Goal: Task Accomplishment & Management: Use online tool/utility

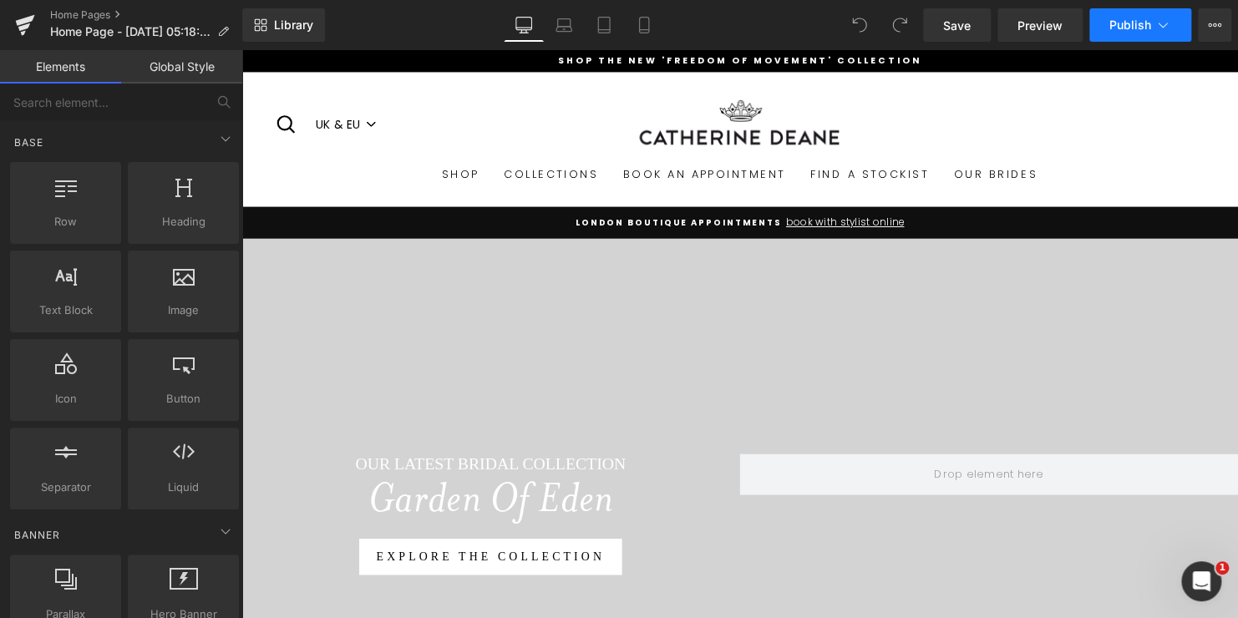
click at [1167, 27] on icon at bounding box center [1163, 25] width 17 height 17
click at [1221, 26] on button "View Live Page View with current Template Save Template to Library Schedule Pub…" at bounding box center [1214, 24] width 33 height 33
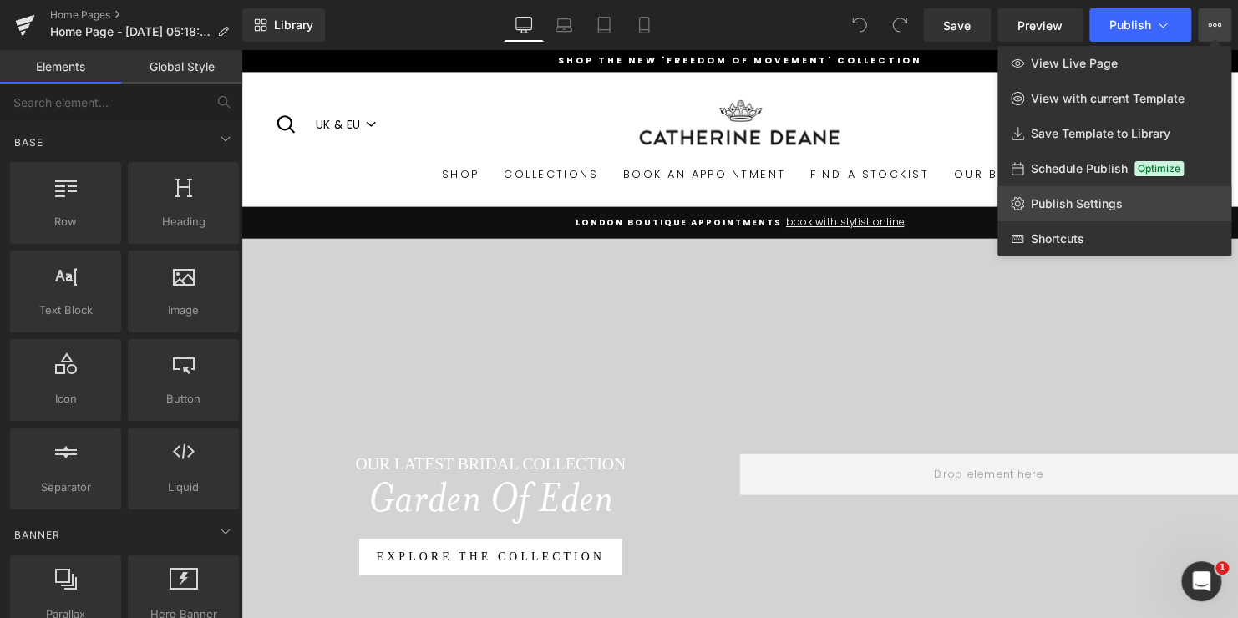
click at [1093, 198] on span "Publish Settings" at bounding box center [1077, 203] width 92 height 15
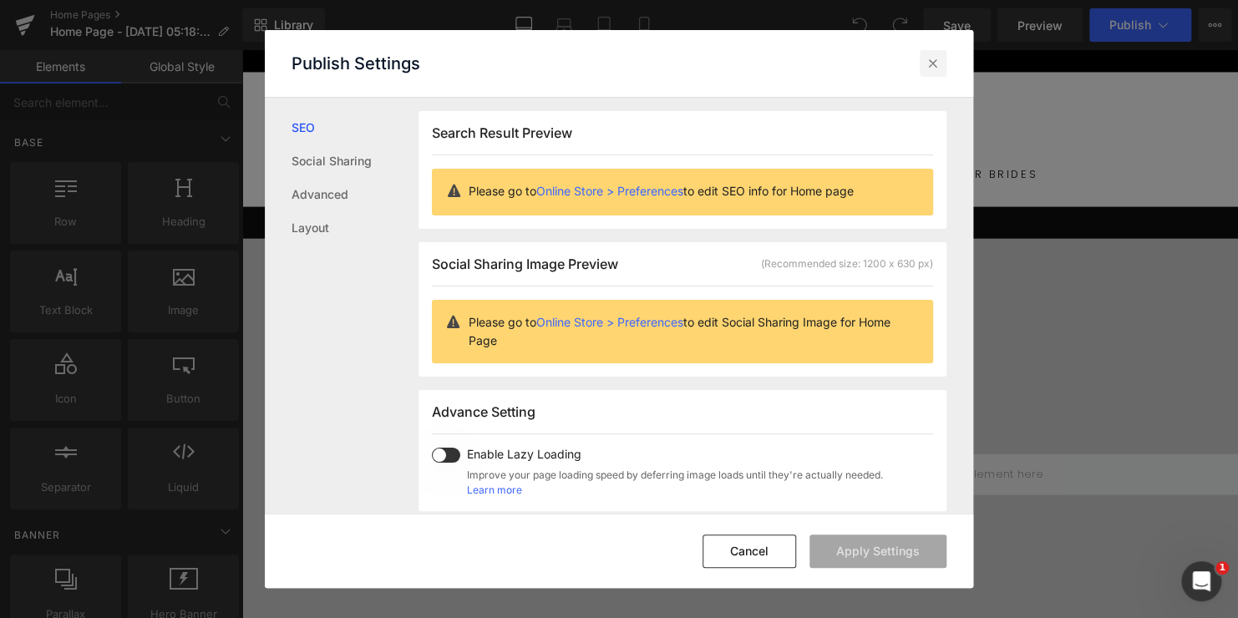
click at [937, 64] on icon at bounding box center [933, 63] width 17 height 17
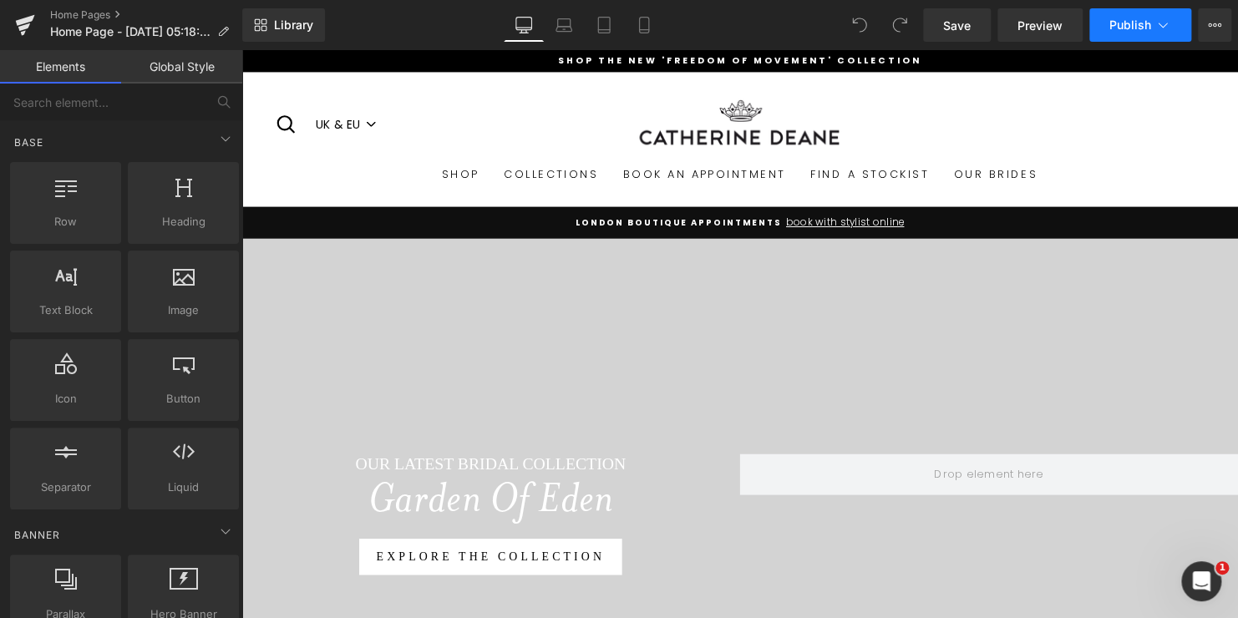
click at [1159, 30] on icon at bounding box center [1163, 25] width 17 height 17
click at [1042, 32] on span "Preview" at bounding box center [1040, 26] width 45 height 18
click at [83, 17] on link "Home Pages" at bounding box center [146, 14] width 192 height 13
click at [1174, 28] on button "Publish" at bounding box center [1141, 24] width 102 height 33
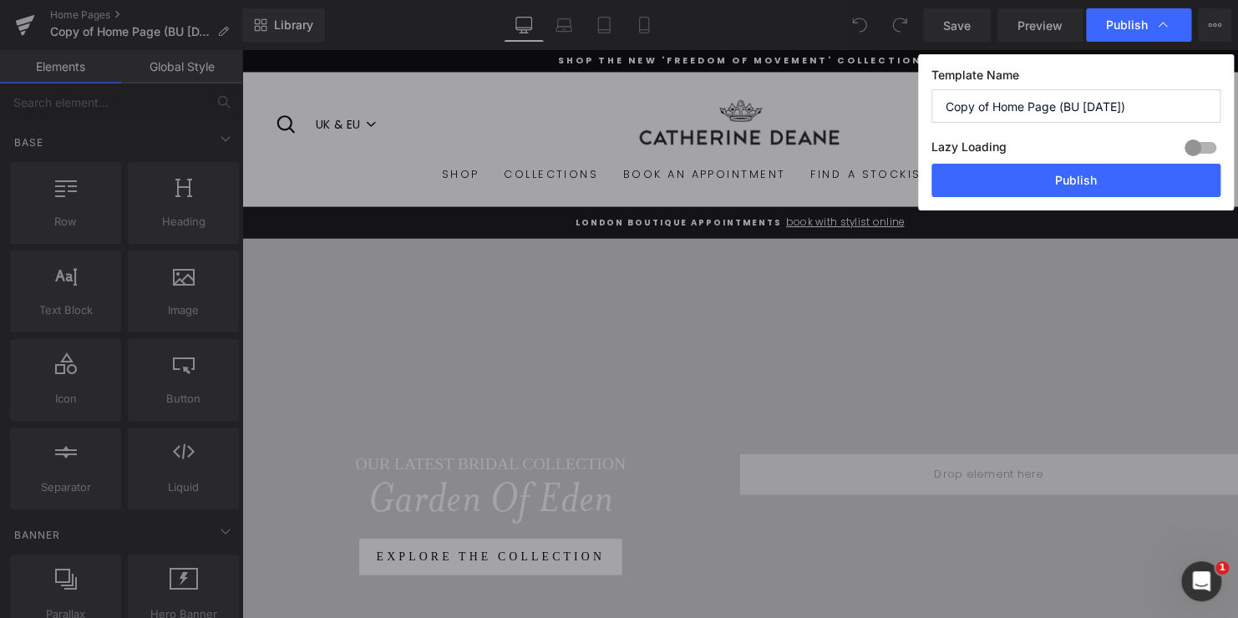
click at [1174, 28] on div "Publish" at bounding box center [1138, 24] width 105 height 33
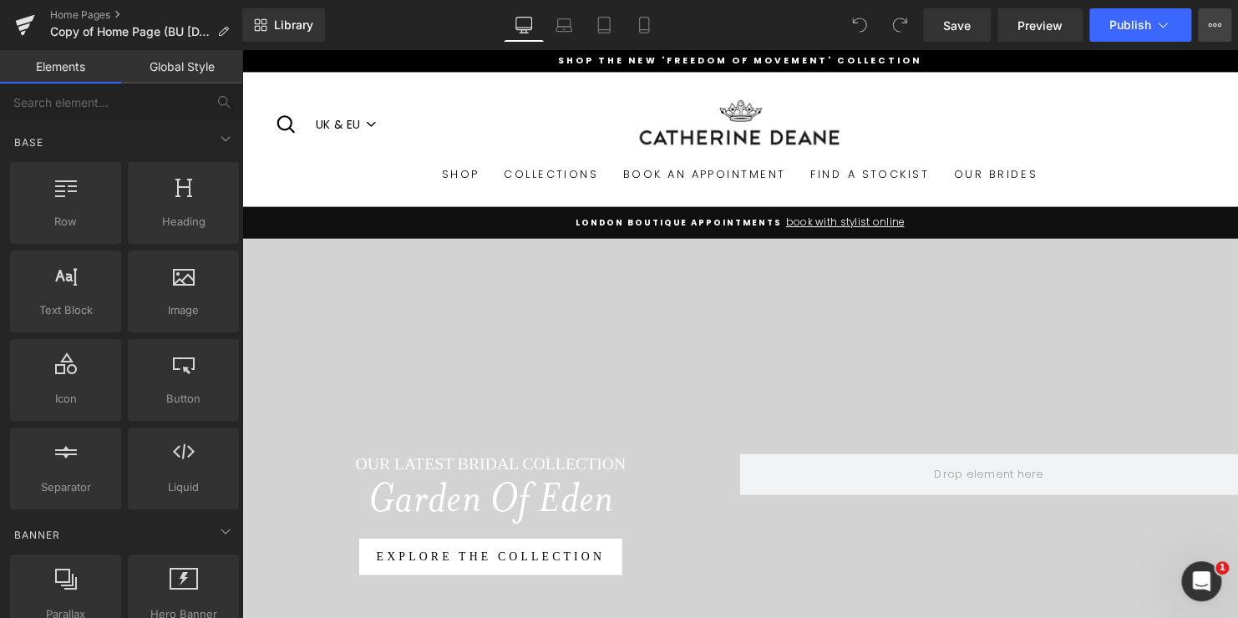
click at [1207, 28] on button "View Live Page View with current Template Save Template to Library Schedule Pub…" at bounding box center [1214, 24] width 33 height 33
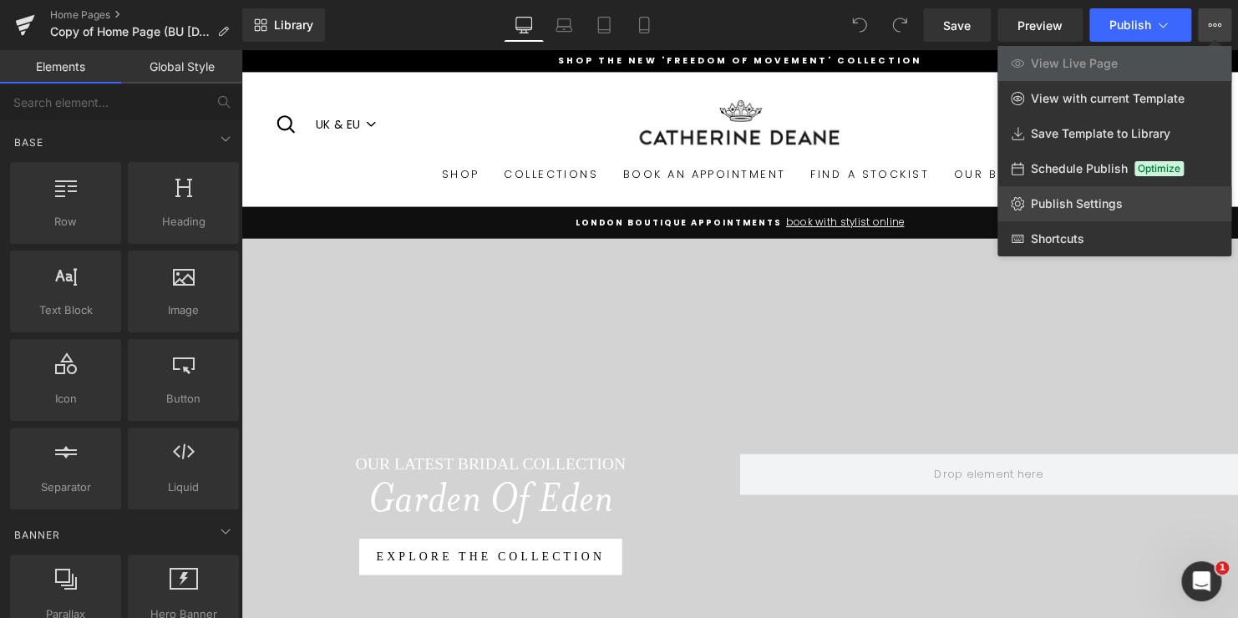
click at [1075, 204] on span "Publish Settings" at bounding box center [1077, 203] width 92 height 15
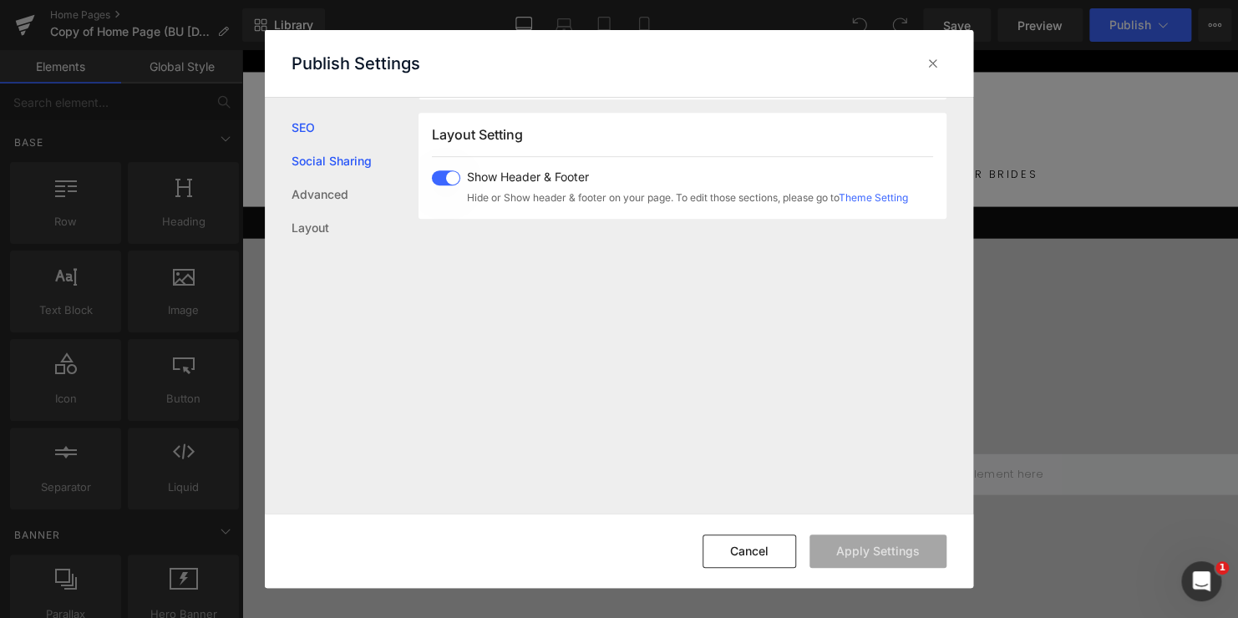
click at [345, 161] on link "Social Sharing" at bounding box center [355, 161] width 127 height 33
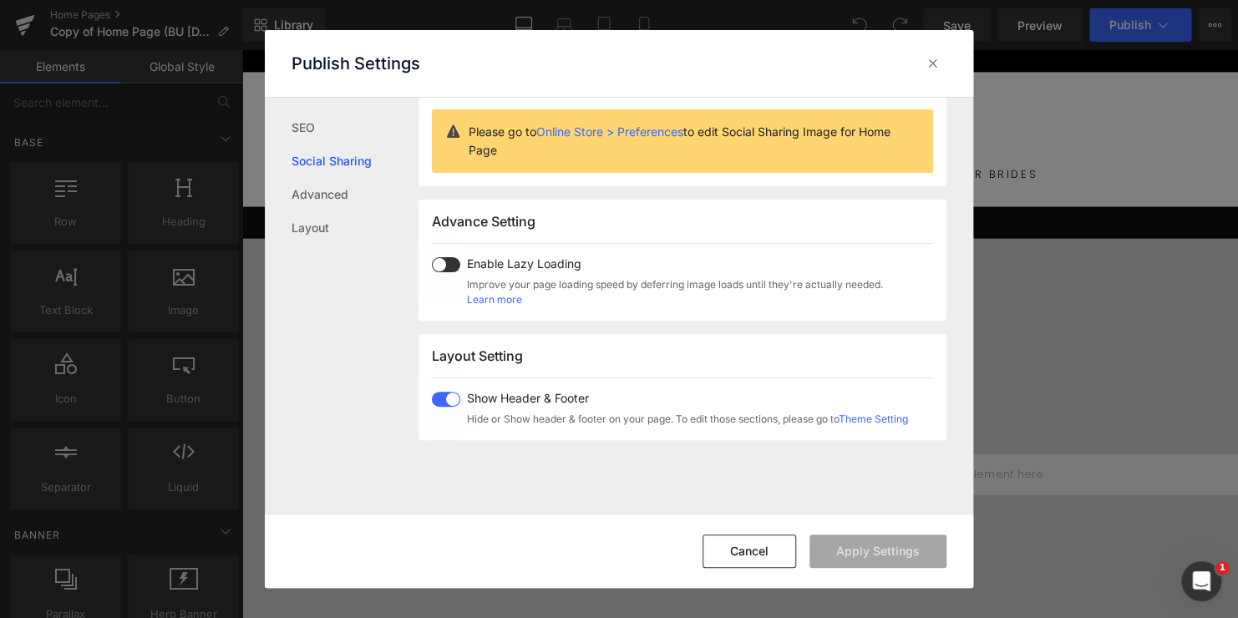
scroll to position [132, 0]
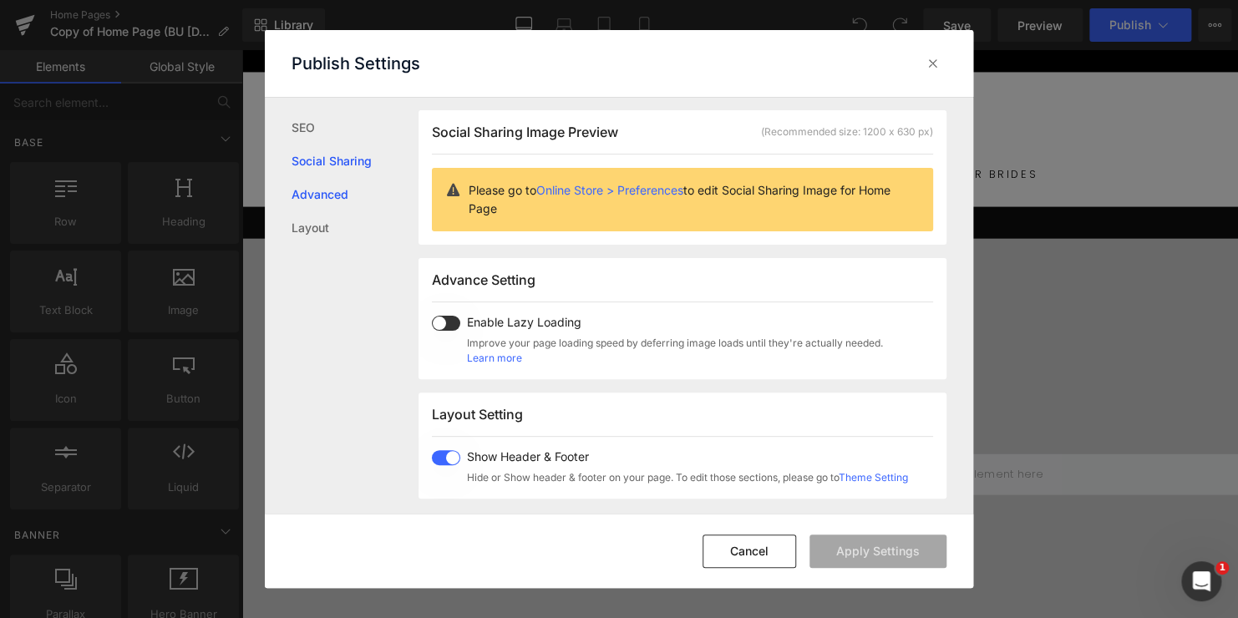
click at [335, 189] on link "Advanced" at bounding box center [355, 194] width 127 height 33
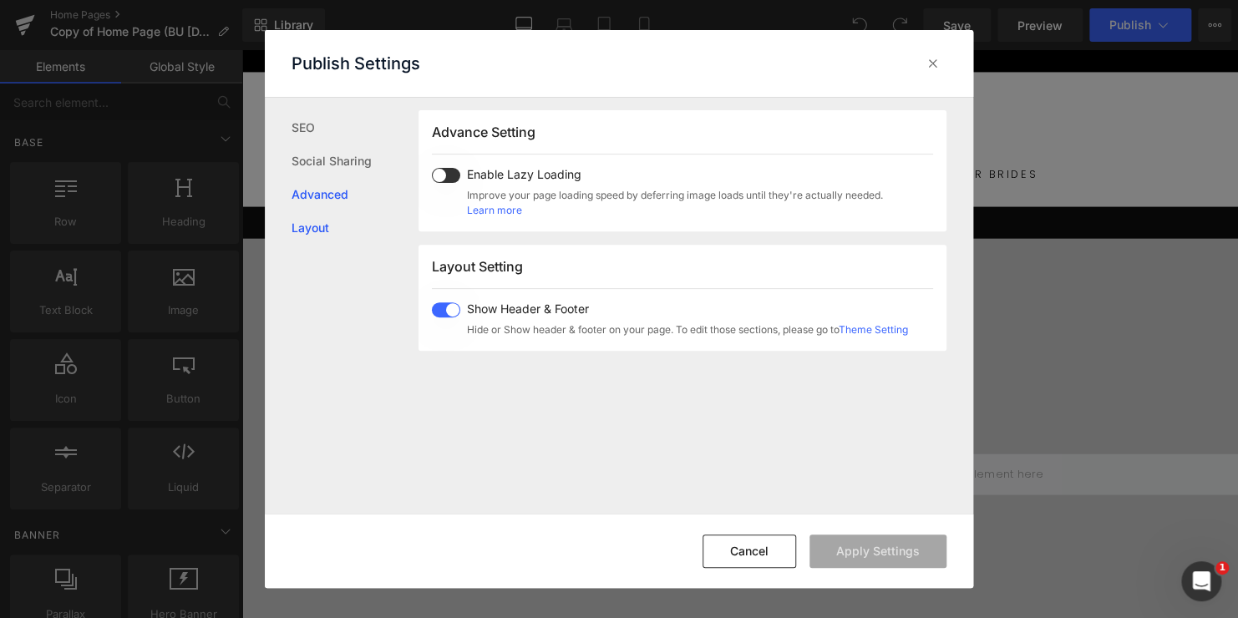
click at [302, 216] on link "Layout" at bounding box center [355, 227] width 127 height 33
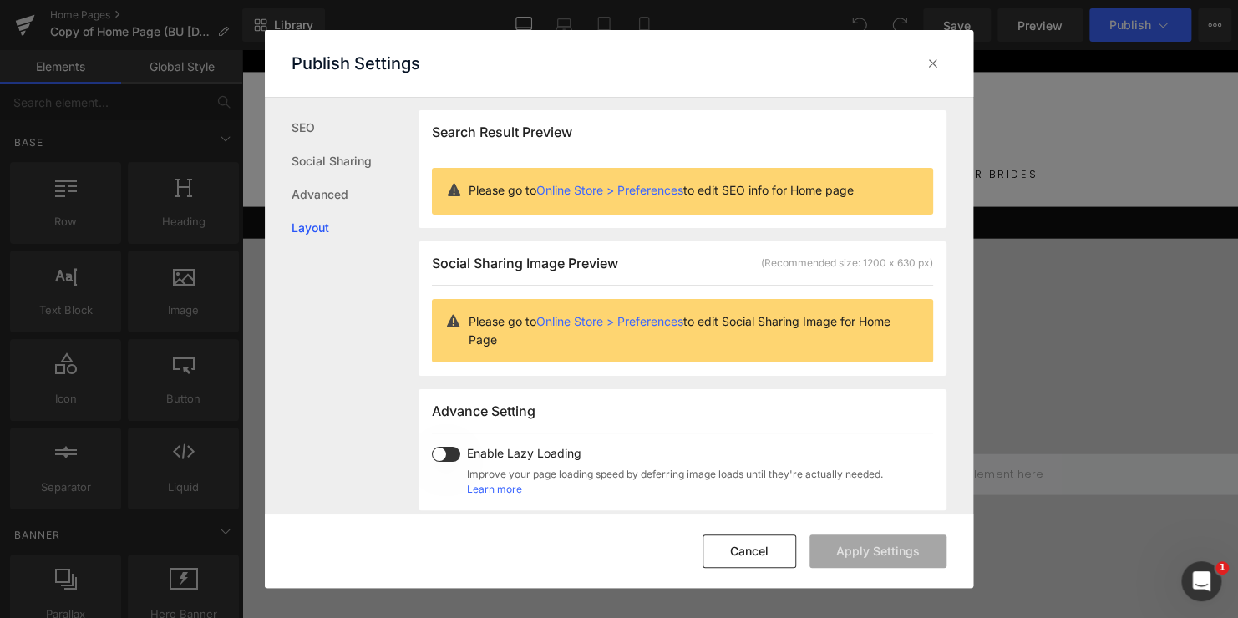
scroll to position [0, 0]
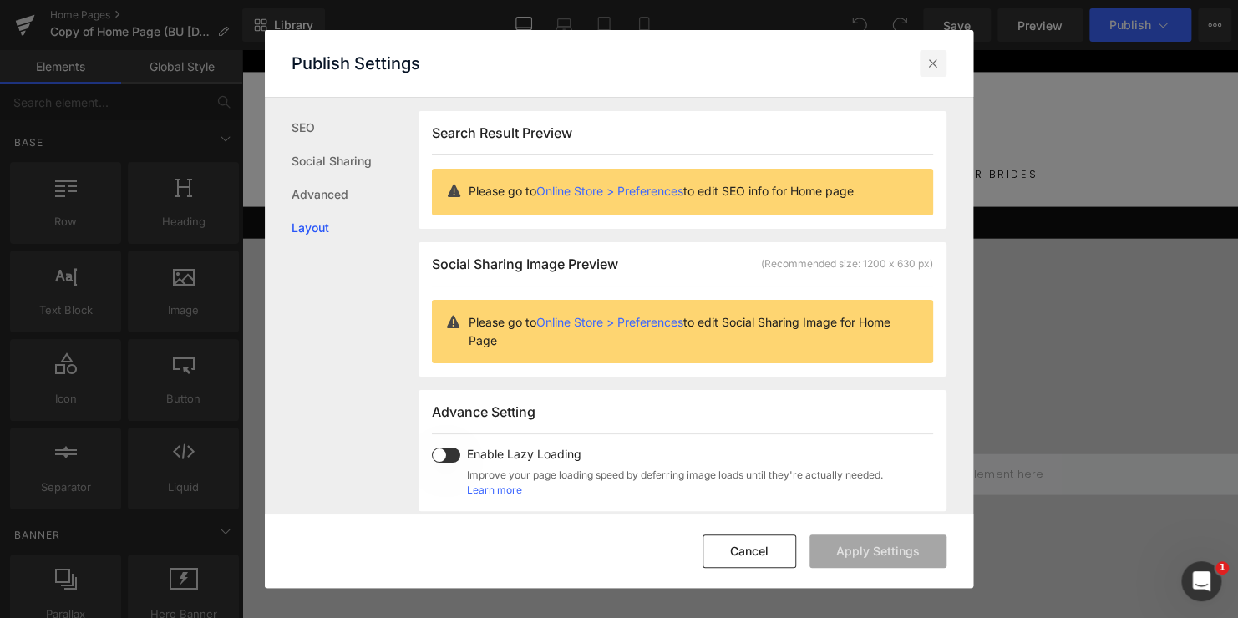
click at [927, 63] on icon at bounding box center [933, 63] width 17 height 17
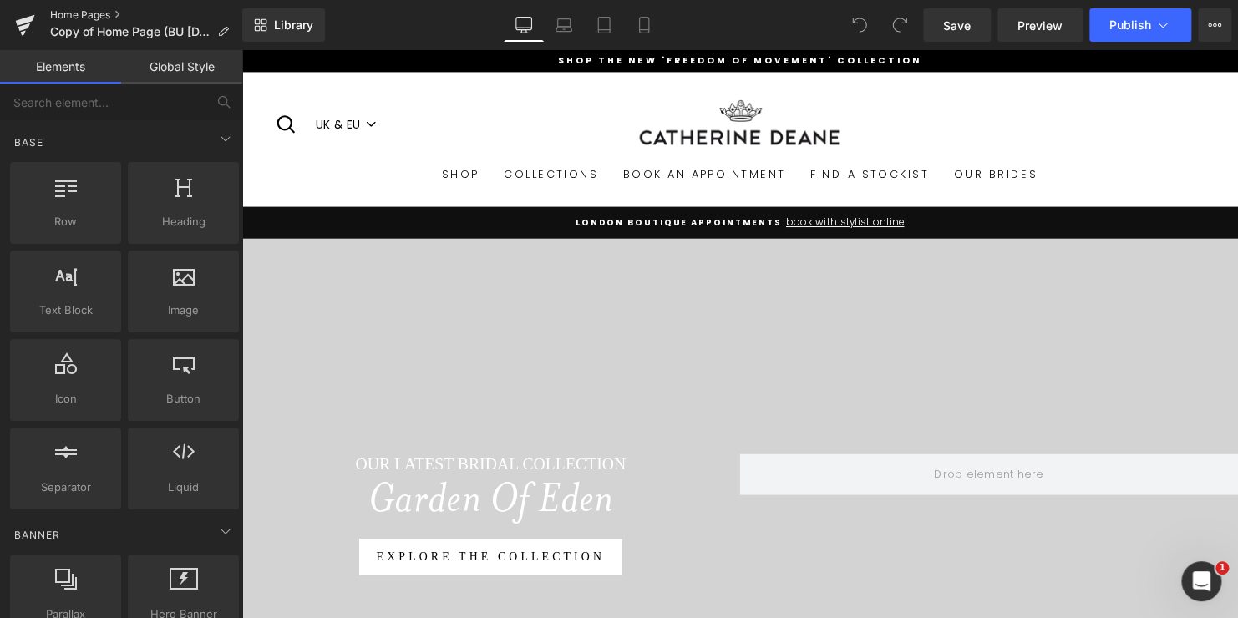
click at [72, 14] on link "Home Pages" at bounding box center [146, 14] width 192 height 13
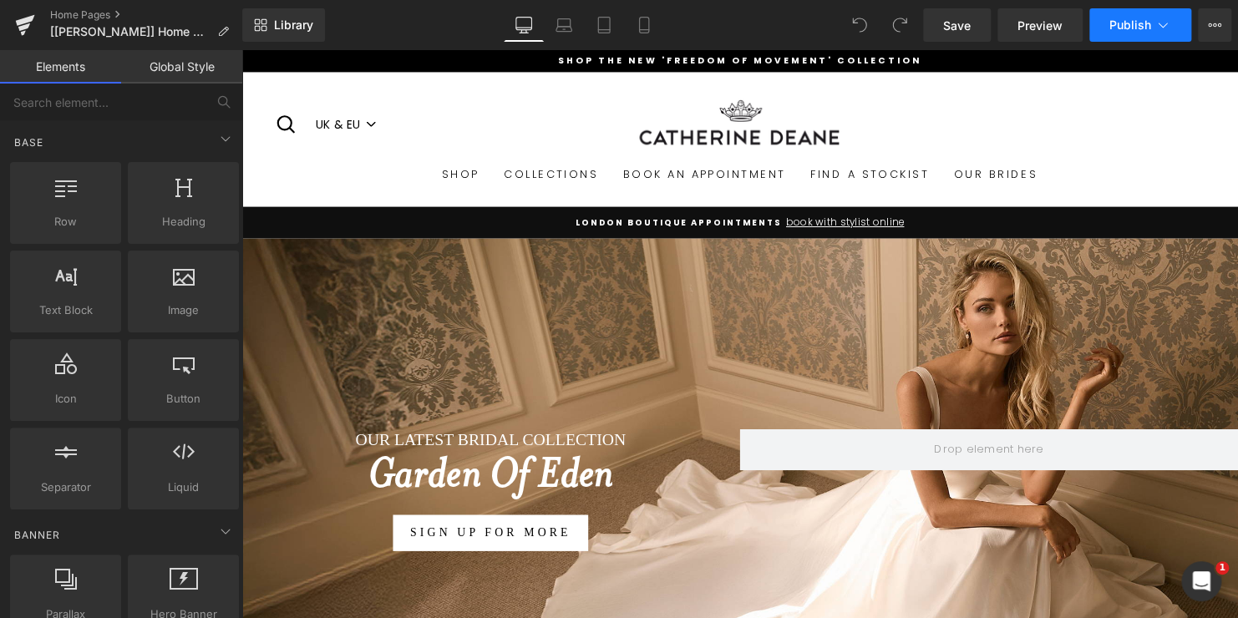
click at [1125, 27] on span "Publish" at bounding box center [1131, 24] width 42 height 13
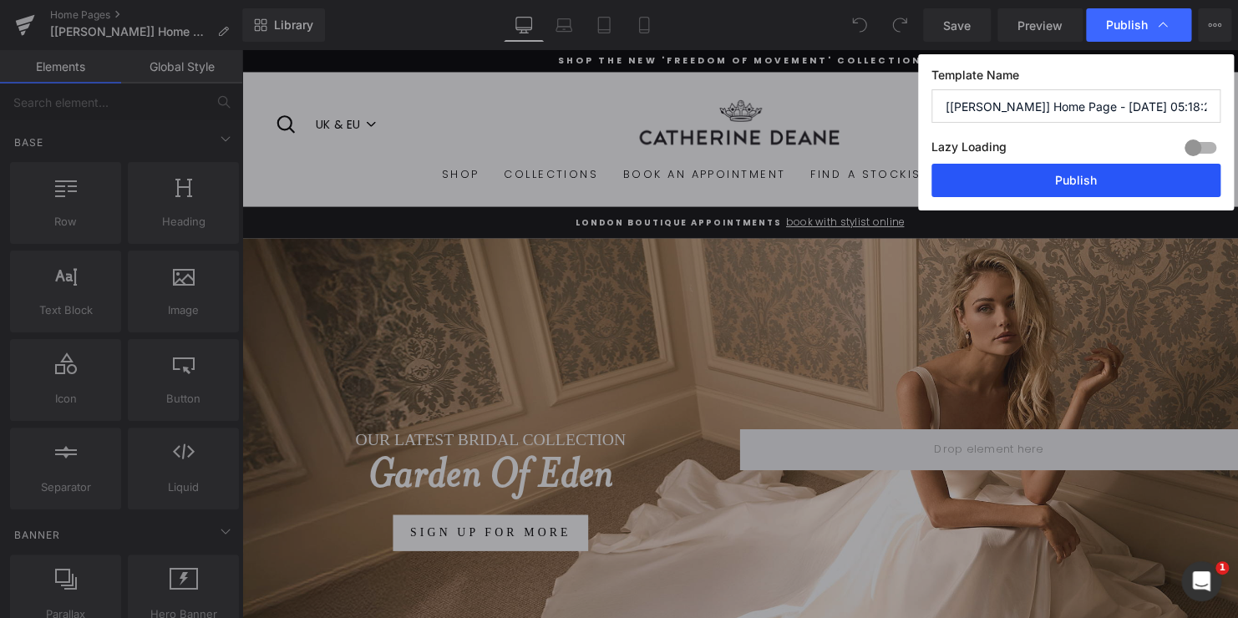
click at [1083, 186] on button "Publish" at bounding box center [1076, 180] width 289 height 33
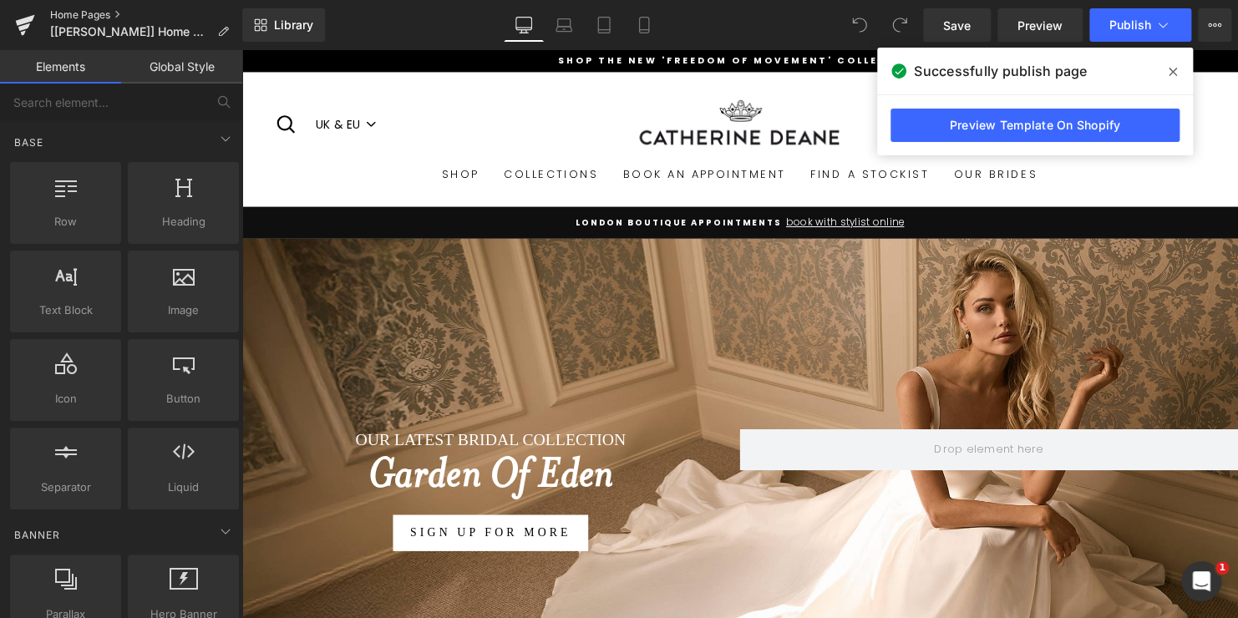
click at [66, 10] on link "Home Pages" at bounding box center [146, 14] width 192 height 13
